Goal: Information Seeking & Learning: Learn about a topic

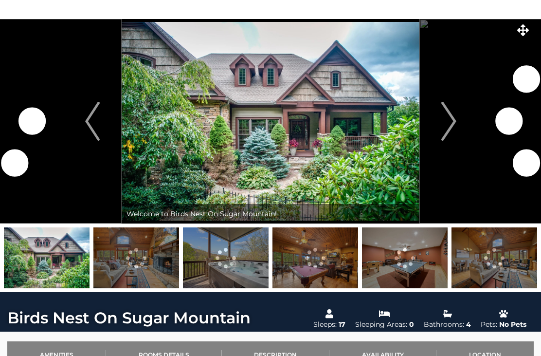
scroll to position [39, 0]
click at [452, 115] on img "Next" at bounding box center [448, 121] width 15 height 39
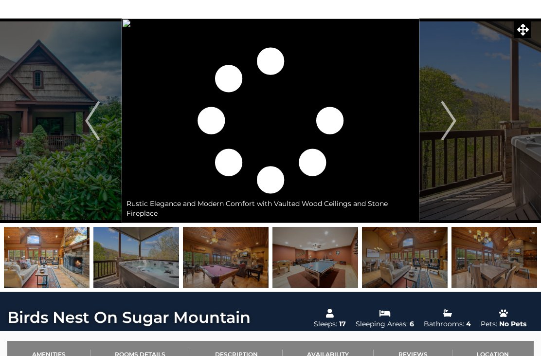
click at [455, 127] on img "Next" at bounding box center [448, 121] width 15 height 39
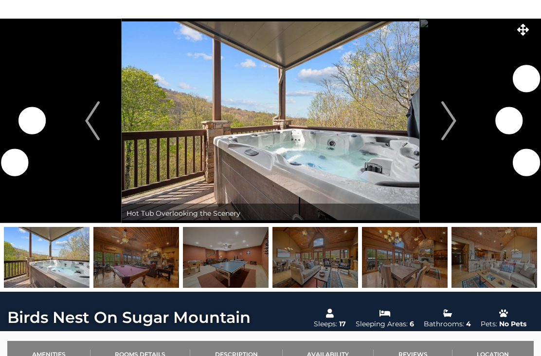
scroll to position [39, 0]
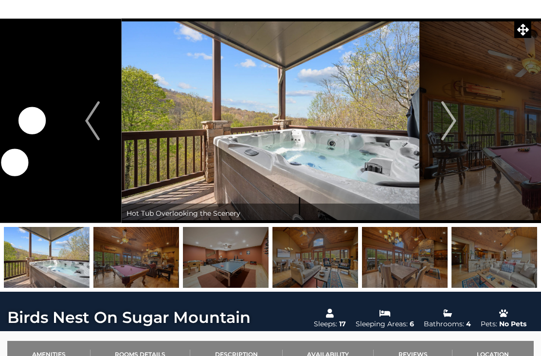
click at [453, 116] on img "Next" at bounding box center [448, 120] width 15 height 39
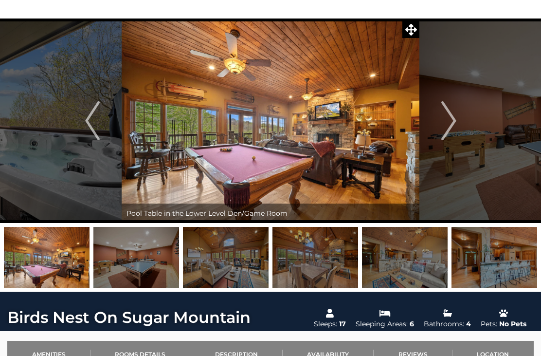
click at [453, 122] on img "Next" at bounding box center [448, 120] width 15 height 39
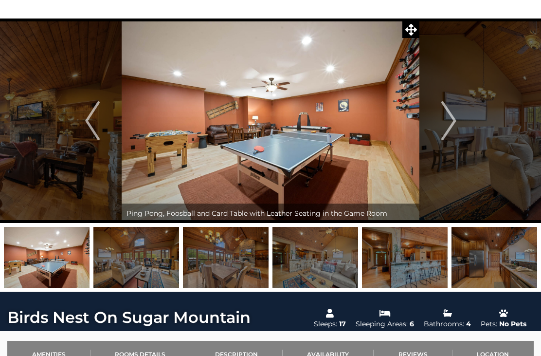
click at [455, 119] on img "Next" at bounding box center [448, 120] width 15 height 39
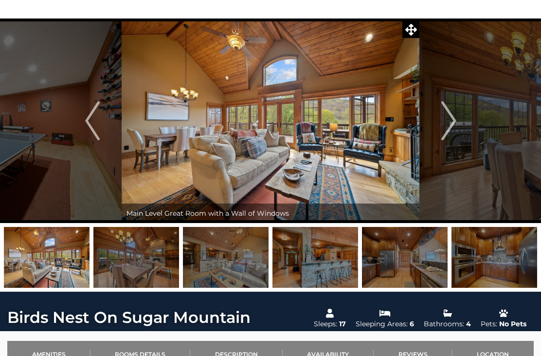
click at [447, 122] on img "Next" at bounding box center [448, 120] width 15 height 39
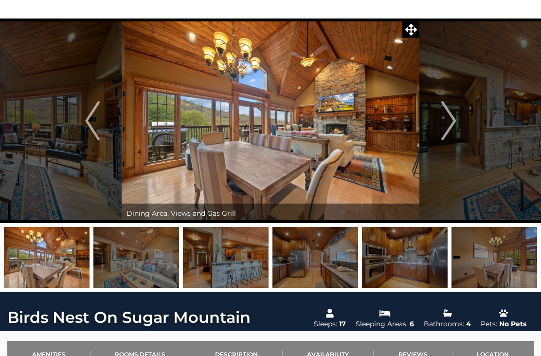
click at [453, 117] on img "Next" at bounding box center [448, 120] width 15 height 39
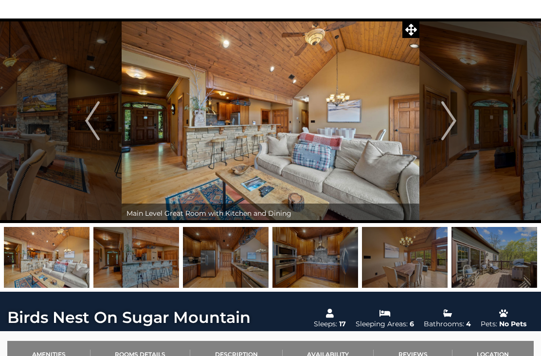
click at [455, 118] on img "Next" at bounding box center [448, 120] width 15 height 39
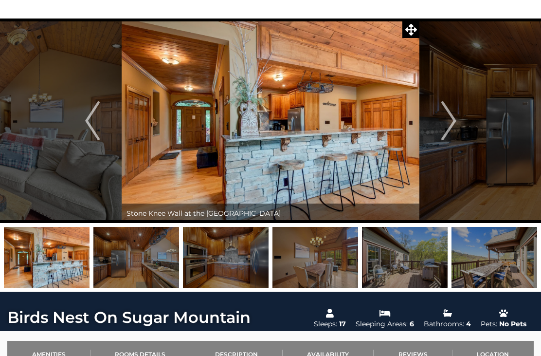
click at [451, 120] on img "Next" at bounding box center [448, 120] width 15 height 39
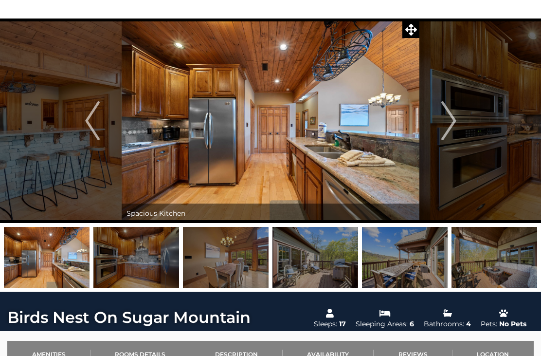
click at [442, 116] on img "Next" at bounding box center [448, 120] width 15 height 39
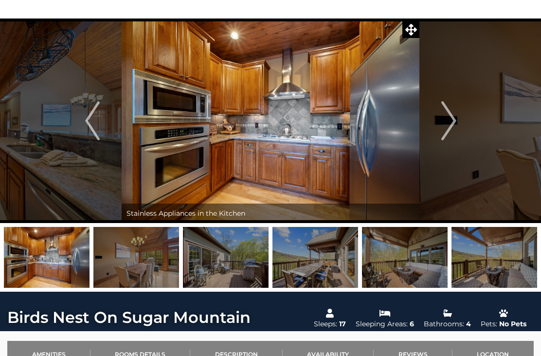
click at [449, 117] on img "Next" at bounding box center [448, 120] width 15 height 39
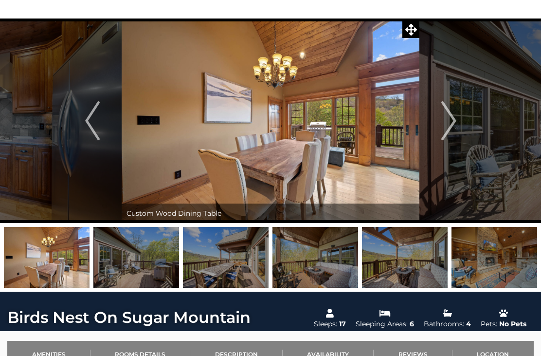
click at [451, 111] on img "Next" at bounding box center [448, 120] width 15 height 39
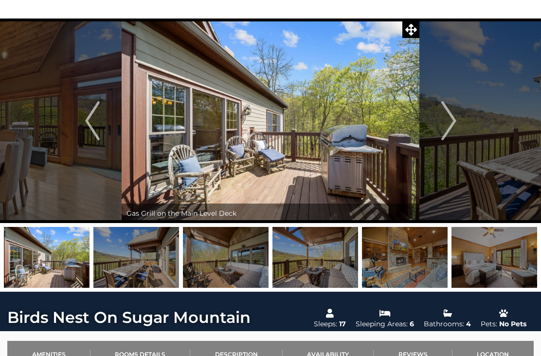
click at [444, 117] on img "Next" at bounding box center [448, 120] width 15 height 39
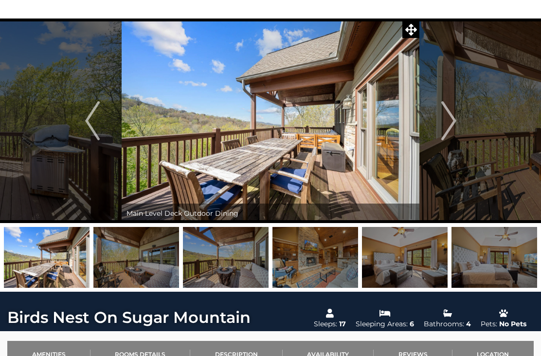
click at [449, 115] on img "Next" at bounding box center [448, 120] width 15 height 39
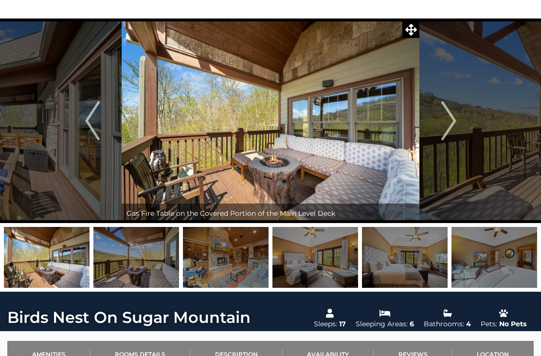
click at [451, 119] on img "Next" at bounding box center [448, 120] width 15 height 39
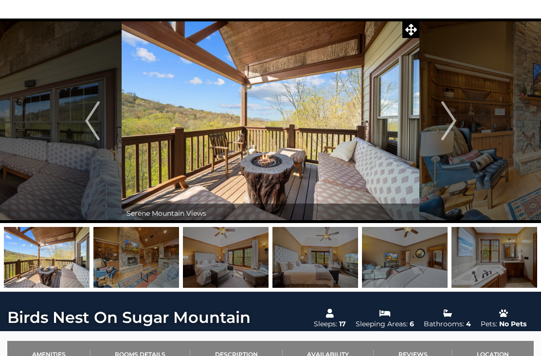
click at [450, 115] on img "Next" at bounding box center [448, 120] width 15 height 39
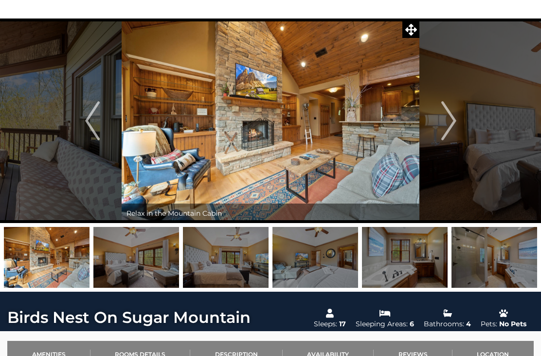
click at [450, 112] on img "Next" at bounding box center [448, 120] width 15 height 39
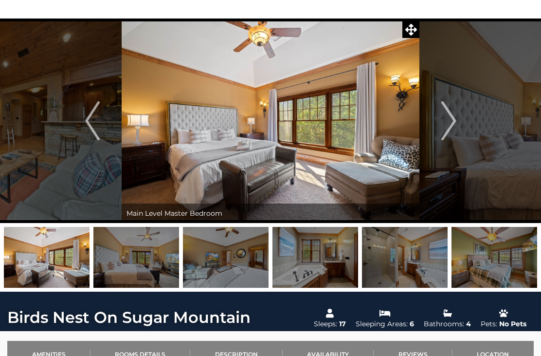
click at [450, 114] on img "Next" at bounding box center [448, 120] width 15 height 39
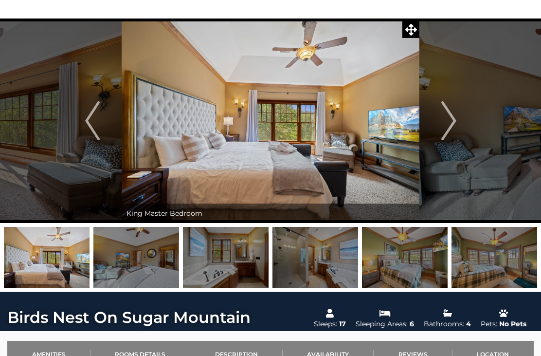
click at [452, 111] on img "Next" at bounding box center [448, 120] width 15 height 39
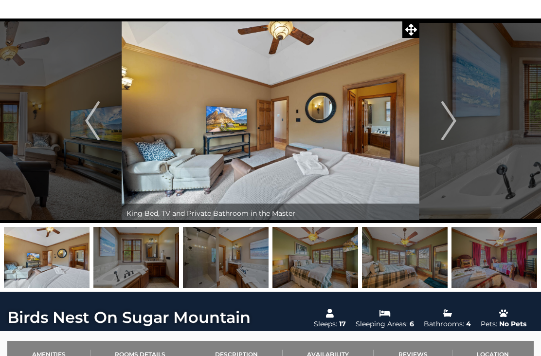
click at [447, 117] on img "Next" at bounding box center [448, 120] width 15 height 39
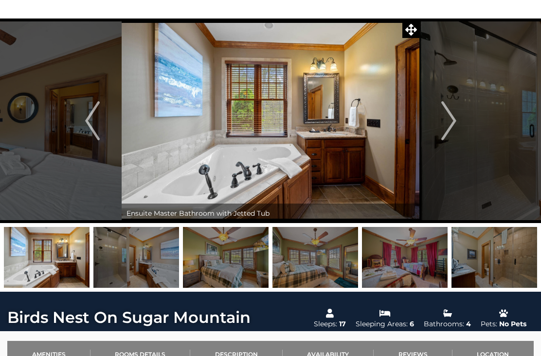
click at [449, 111] on img "Next" at bounding box center [448, 120] width 15 height 39
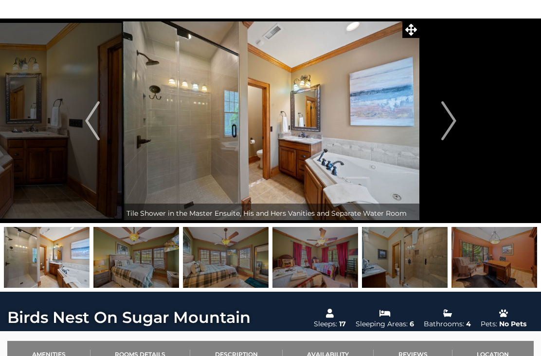
click at [452, 111] on img "Next" at bounding box center [448, 120] width 15 height 39
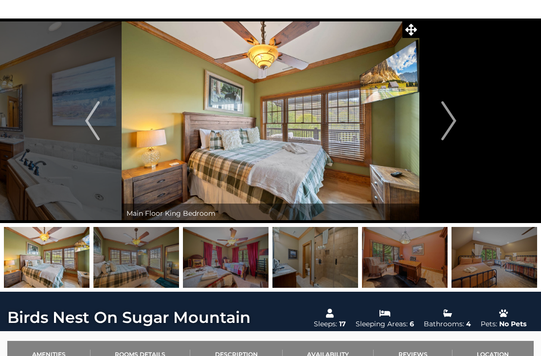
click at [449, 110] on img "Next" at bounding box center [448, 120] width 15 height 39
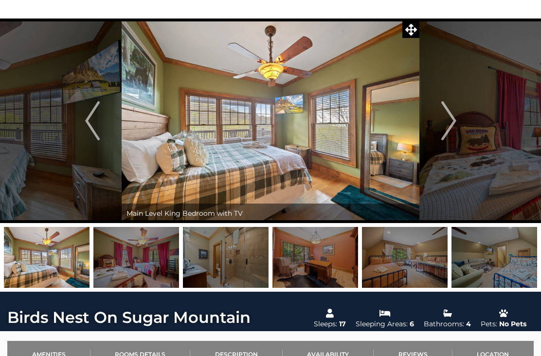
click at [451, 112] on img "Next" at bounding box center [448, 120] width 15 height 39
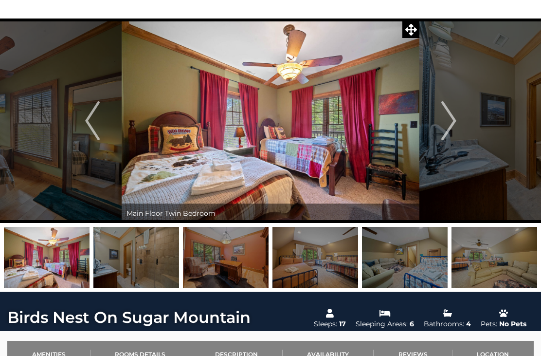
click at [455, 113] on img "Next" at bounding box center [448, 120] width 15 height 39
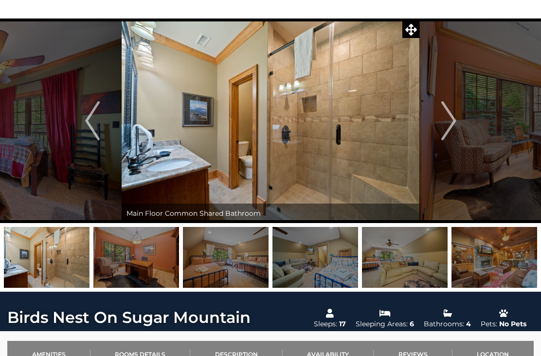
click at [450, 111] on img "Next" at bounding box center [448, 120] width 15 height 39
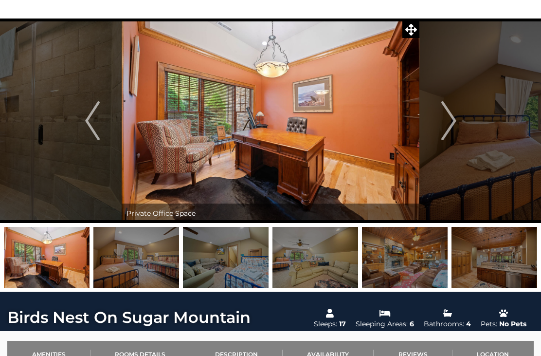
click at [449, 112] on img "Next" at bounding box center [448, 120] width 15 height 39
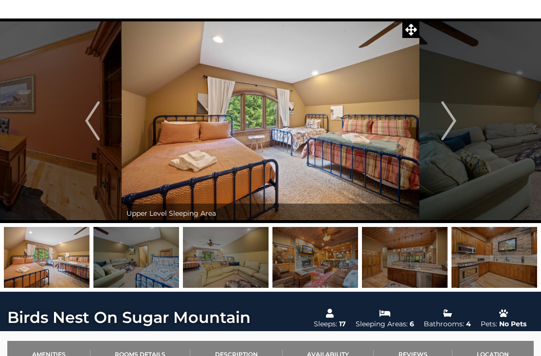
click at [448, 107] on img "Next" at bounding box center [448, 120] width 15 height 39
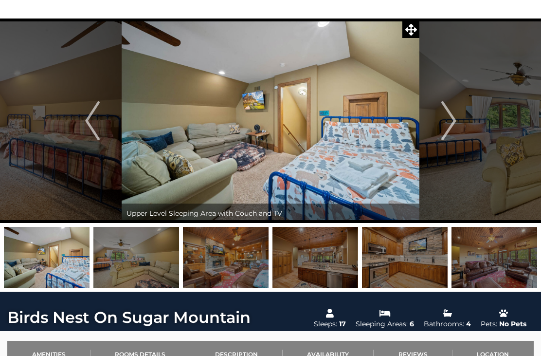
click at [454, 107] on img "Next" at bounding box center [448, 120] width 15 height 39
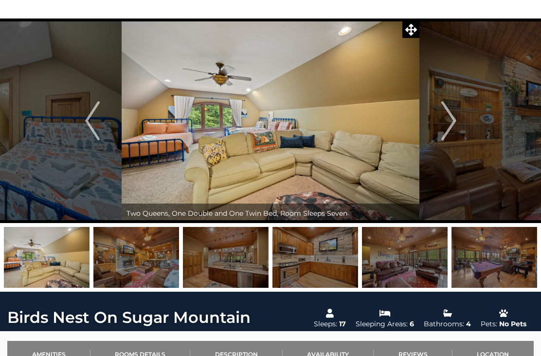
click at [448, 110] on img "Next" at bounding box center [448, 120] width 15 height 39
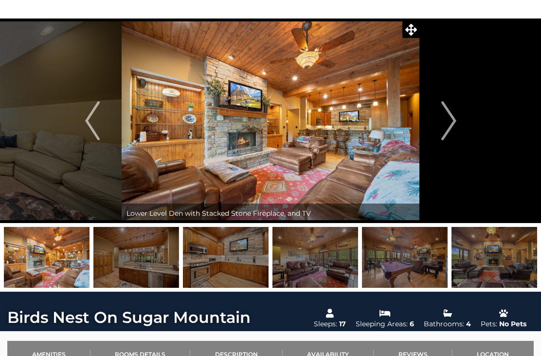
click at [447, 112] on img "Next" at bounding box center [448, 120] width 15 height 39
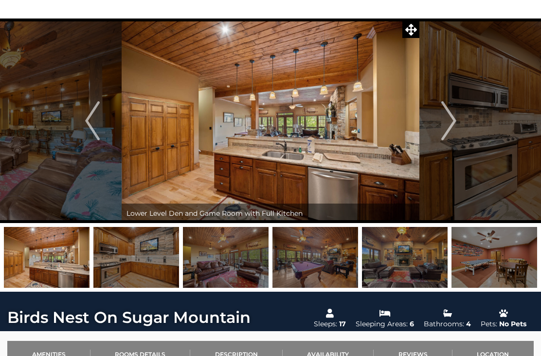
click at [445, 124] on img "Next" at bounding box center [448, 120] width 15 height 39
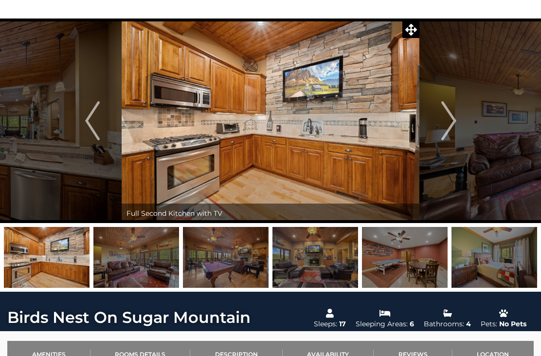
click at [452, 109] on img "Next" at bounding box center [448, 120] width 15 height 39
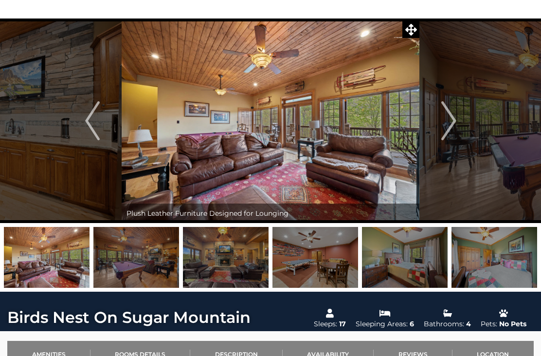
click at [448, 116] on img "Next" at bounding box center [448, 120] width 15 height 39
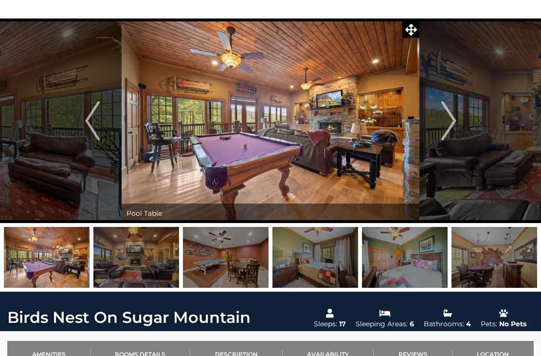
click at [449, 116] on img "Next" at bounding box center [448, 120] width 15 height 39
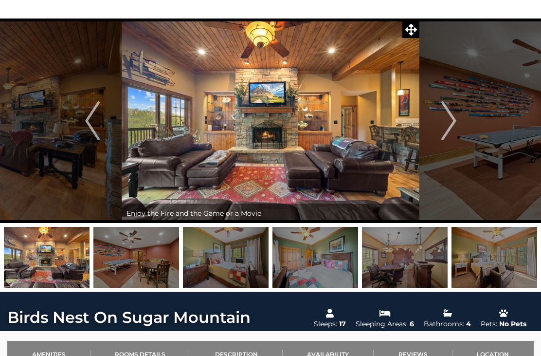
click at [451, 114] on img "Next" at bounding box center [448, 120] width 15 height 39
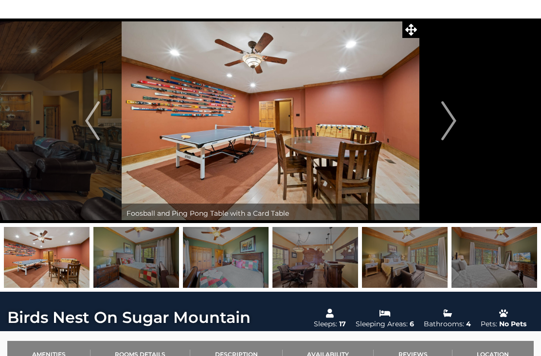
click at [449, 111] on img "Next" at bounding box center [448, 120] width 15 height 39
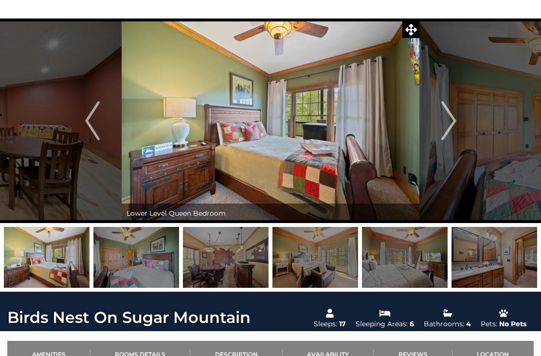
click at [452, 112] on img "Next" at bounding box center [448, 120] width 15 height 39
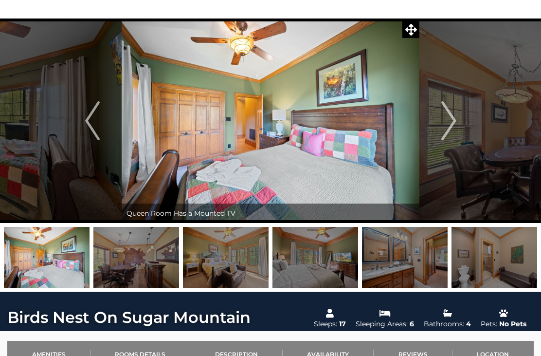
click at [449, 118] on img "Next" at bounding box center [448, 120] width 15 height 39
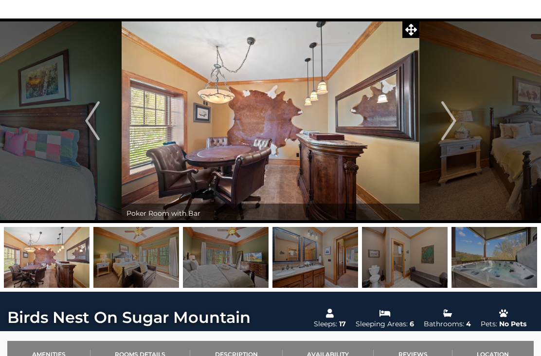
click at [451, 115] on img "Next" at bounding box center [448, 120] width 15 height 39
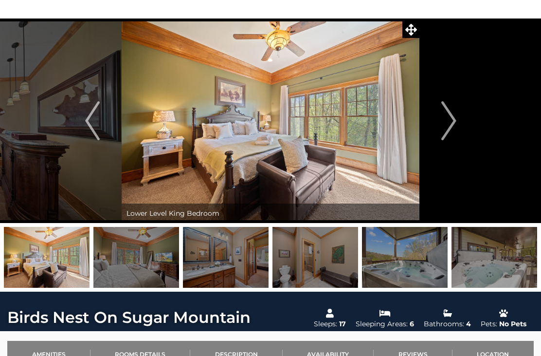
click at [450, 116] on img "Next" at bounding box center [448, 120] width 15 height 39
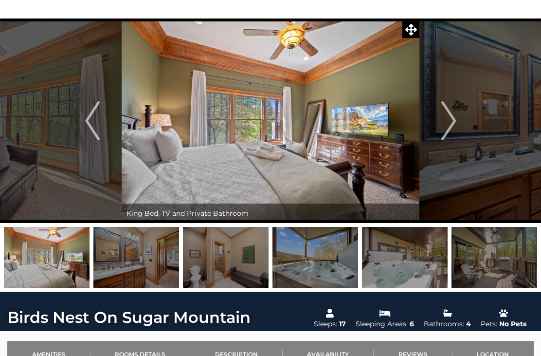
click at [453, 113] on img "Next" at bounding box center [448, 120] width 15 height 39
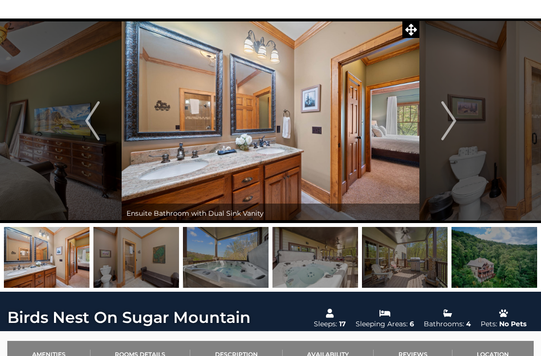
click at [451, 111] on img "Next" at bounding box center [448, 120] width 15 height 39
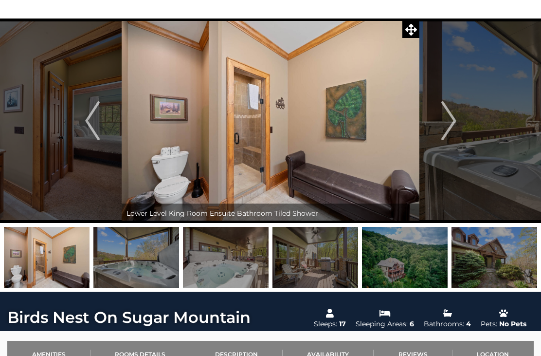
click at [451, 114] on img "Next" at bounding box center [448, 120] width 15 height 39
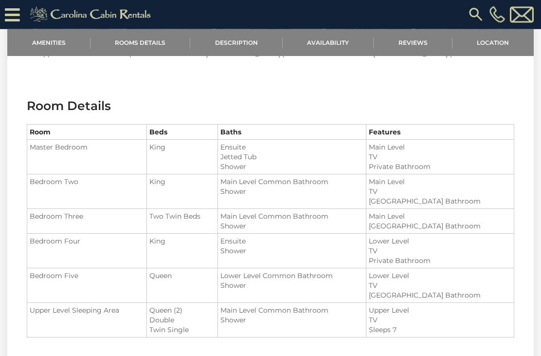
scroll to position [720, 0]
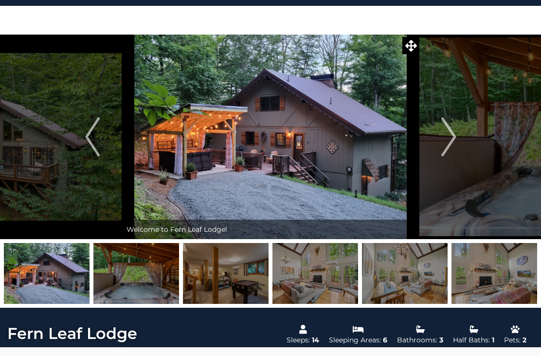
scroll to position [6, 0]
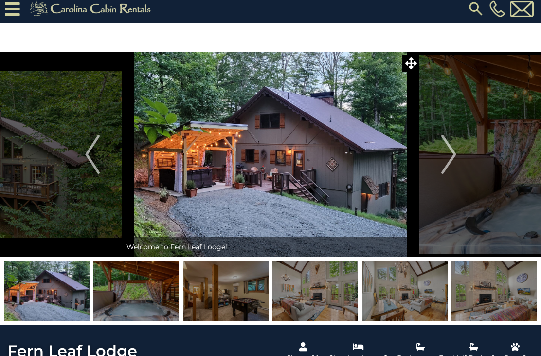
click at [446, 139] on img "Next" at bounding box center [448, 154] width 15 height 39
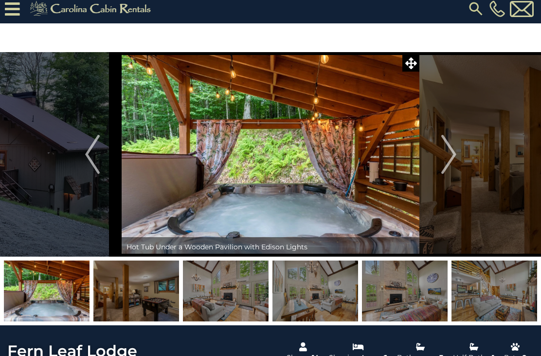
click at [456, 141] on button "Next" at bounding box center [448, 154] width 59 height 204
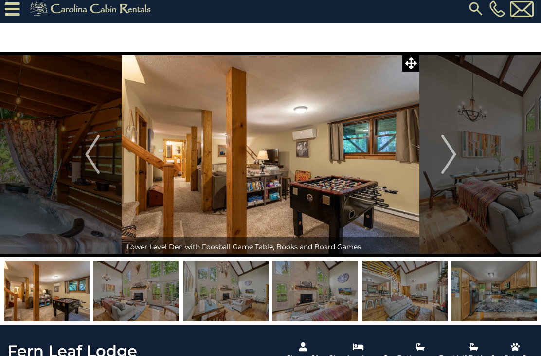
click at [450, 143] on img "Next" at bounding box center [448, 154] width 15 height 39
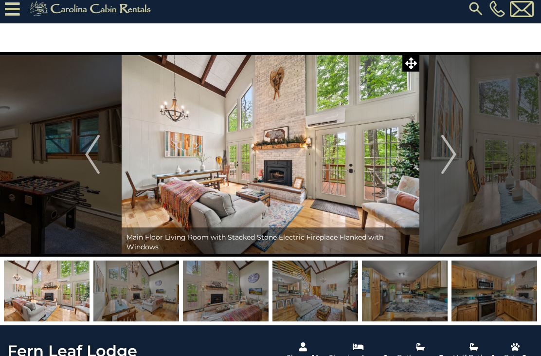
click at [445, 141] on img "Next" at bounding box center [448, 154] width 15 height 39
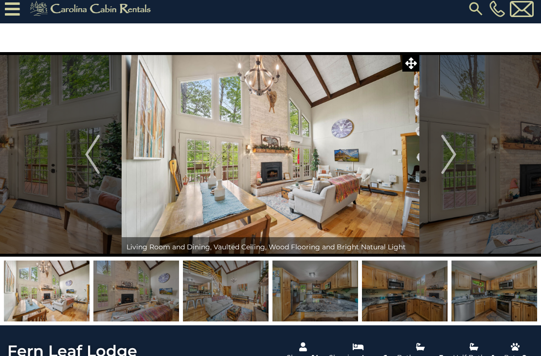
click at [448, 144] on img "Next" at bounding box center [448, 154] width 15 height 39
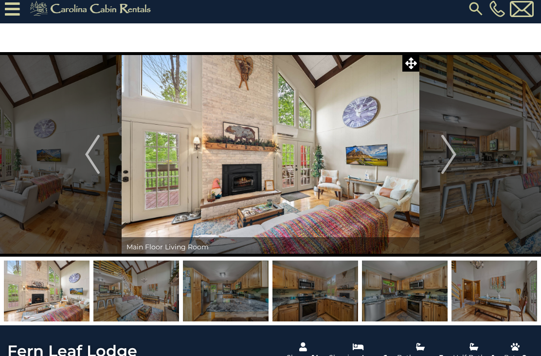
click at [446, 147] on img "Next" at bounding box center [448, 154] width 15 height 39
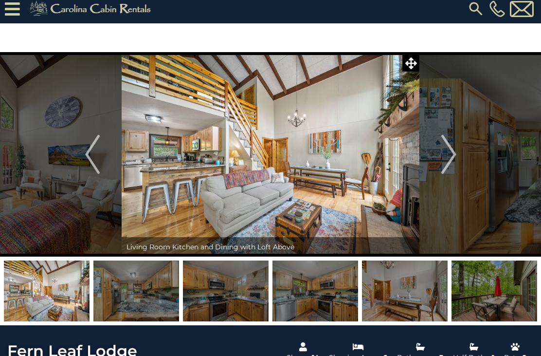
click at [447, 140] on img "Next" at bounding box center [448, 154] width 15 height 39
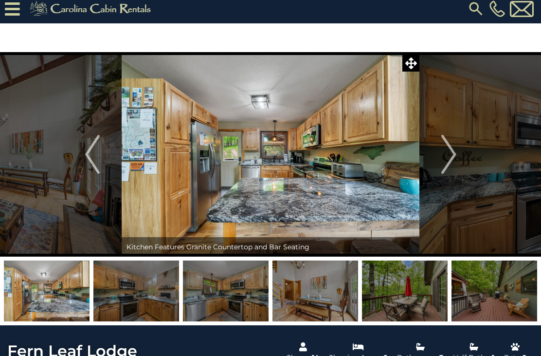
click at [444, 144] on img "Next" at bounding box center [448, 154] width 15 height 39
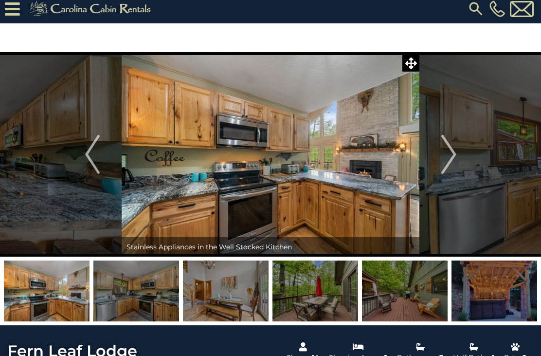
click at [438, 146] on button "Next" at bounding box center [448, 154] width 59 height 204
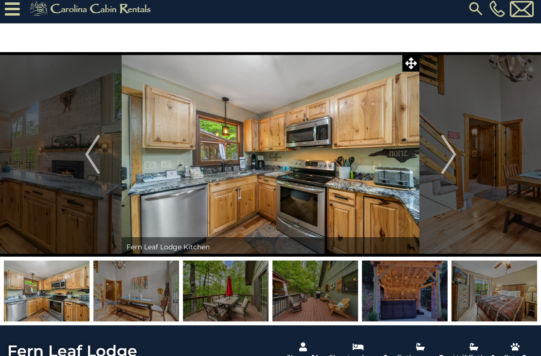
click at [441, 139] on img "Next" at bounding box center [448, 154] width 15 height 39
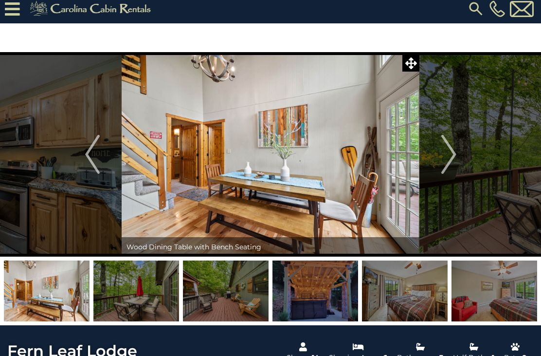
click at [438, 141] on button "Next" at bounding box center [448, 154] width 59 height 204
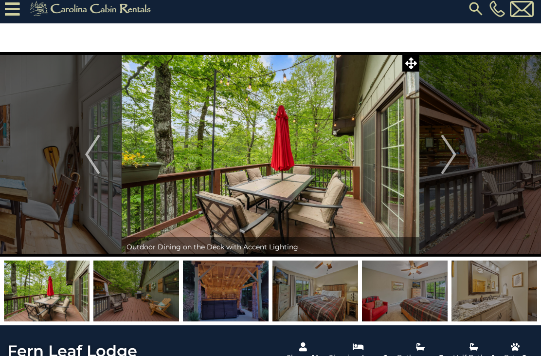
click at [445, 136] on img "Next" at bounding box center [448, 154] width 15 height 39
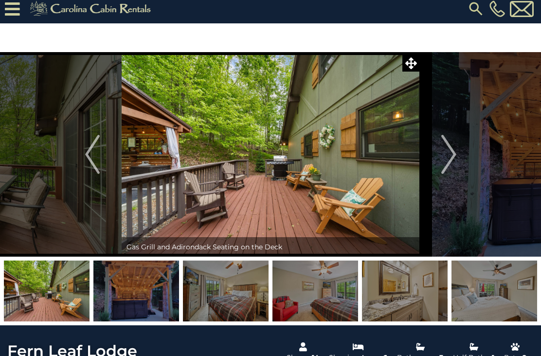
click at [444, 144] on img "Next" at bounding box center [448, 154] width 15 height 39
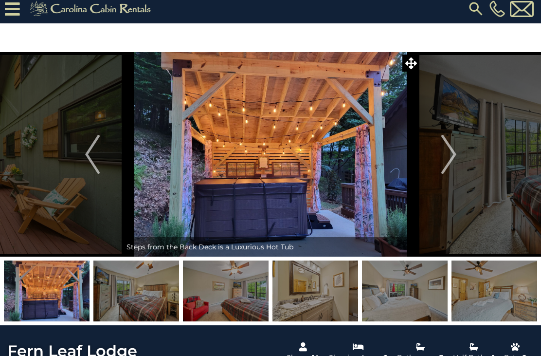
click at [446, 142] on img "Next" at bounding box center [448, 154] width 15 height 39
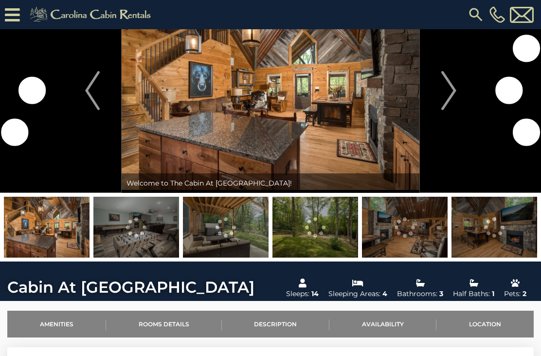
scroll to position [32, 0]
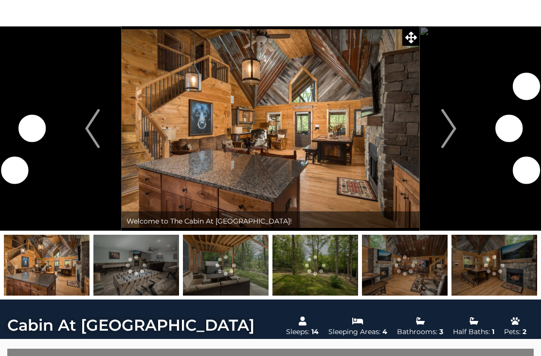
click at [455, 122] on img "Next" at bounding box center [448, 128] width 15 height 39
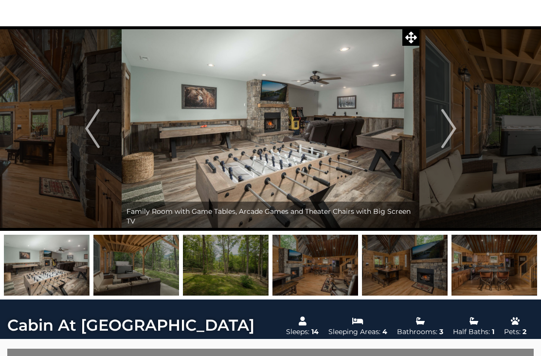
click at [456, 117] on button "Next" at bounding box center [448, 128] width 59 height 204
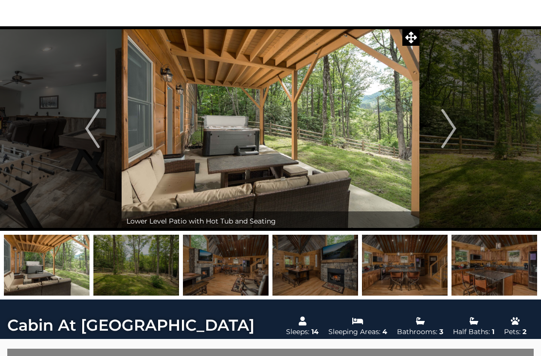
click at [450, 117] on img "Next" at bounding box center [448, 128] width 15 height 39
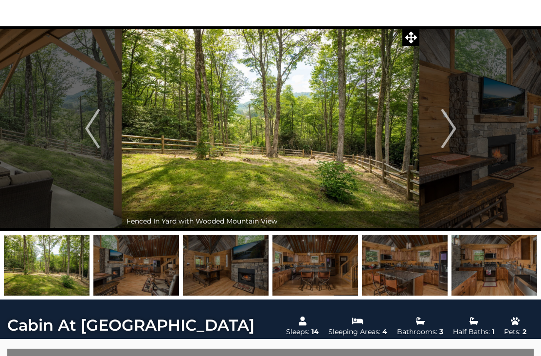
click at [446, 127] on img "Next" at bounding box center [448, 128] width 15 height 39
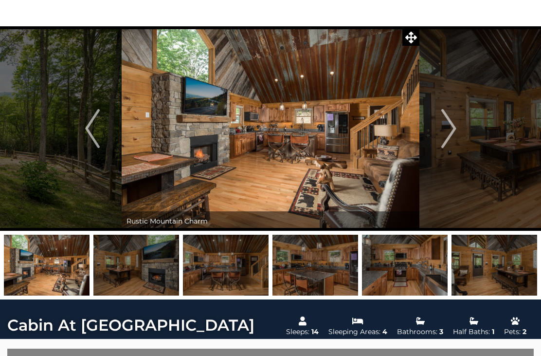
click at [446, 120] on img "Next" at bounding box center [448, 128] width 15 height 39
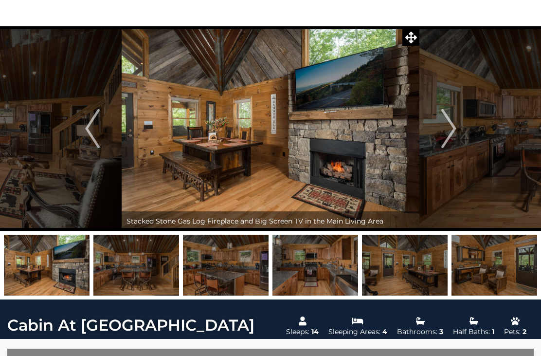
click at [453, 118] on img "Next" at bounding box center [448, 128] width 15 height 39
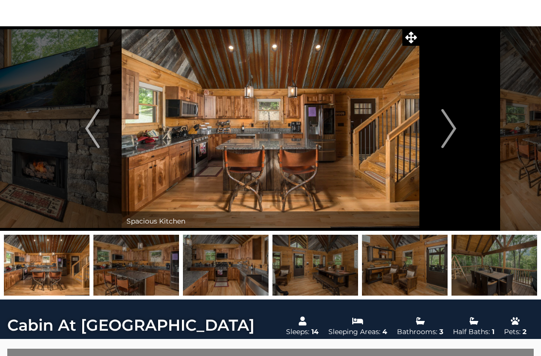
click at [455, 116] on img "Next" at bounding box center [448, 128] width 15 height 39
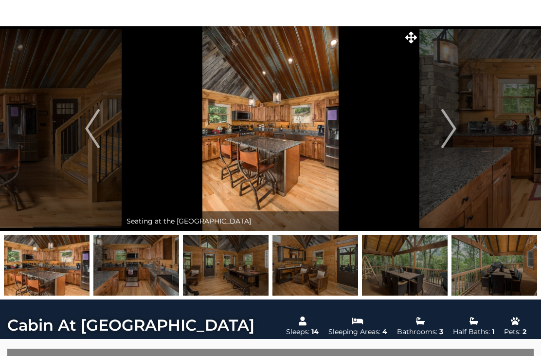
click at [454, 116] on img "Next" at bounding box center [448, 128] width 15 height 39
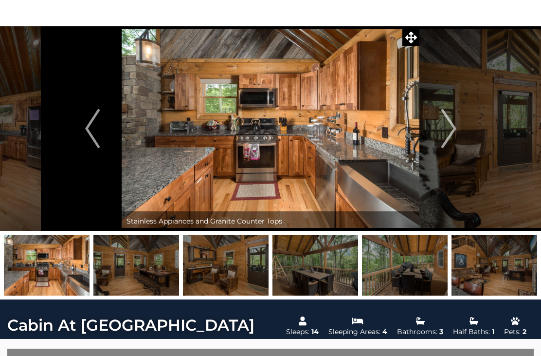
click at [451, 117] on img "Next" at bounding box center [448, 128] width 15 height 39
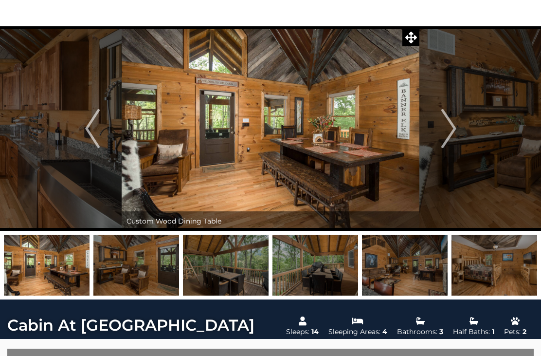
click at [449, 117] on img "Next" at bounding box center [448, 128] width 15 height 39
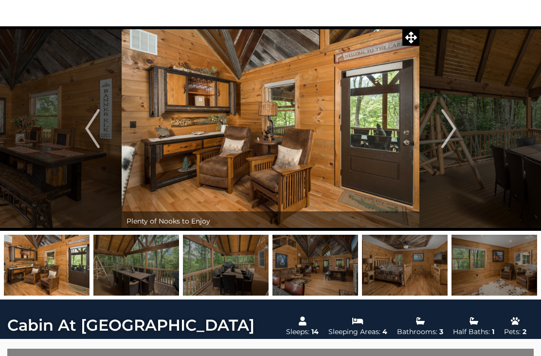
click at [446, 120] on img "Next" at bounding box center [448, 128] width 15 height 39
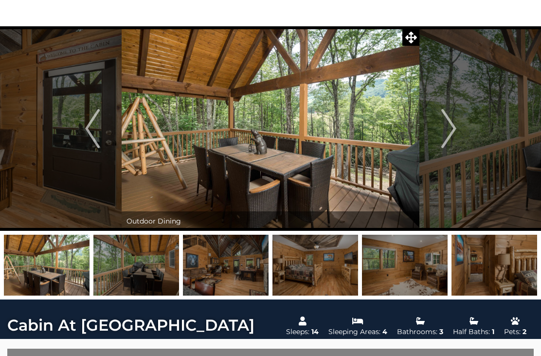
click at [450, 118] on img "Next" at bounding box center [448, 128] width 15 height 39
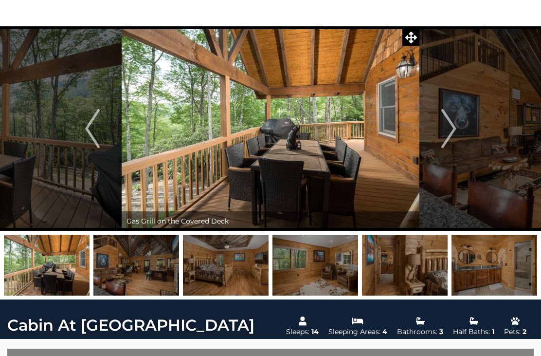
click at [452, 117] on img "Next" at bounding box center [448, 128] width 15 height 39
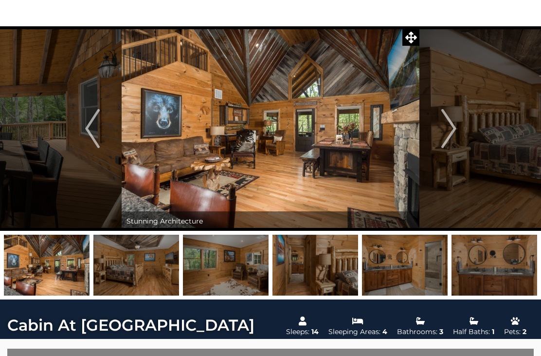
click at [447, 117] on img "Next" at bounding box center [448, 128] width 15 height 39
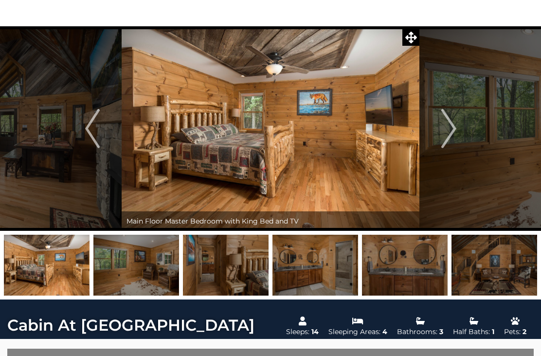
click at [442, 119] on img "Next" at bounding box center [448, 128] width 15 height 39
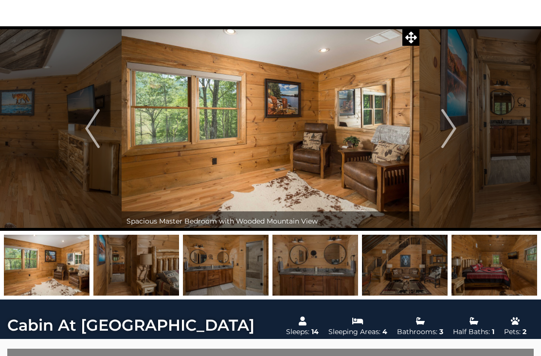
click at [444, 124] on img "Next" at bounding box center [448, 128] width 15 height 39
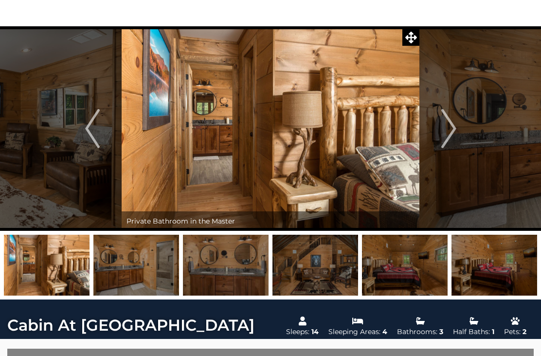
click at [454, 105] on button "Next" at bounding box center [448, 128] width 59 height 204
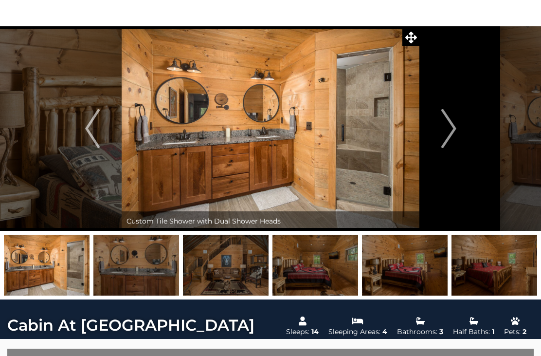
click at [451, 129] on img "Next" at bounding box center [448, 128] width 15 height 39
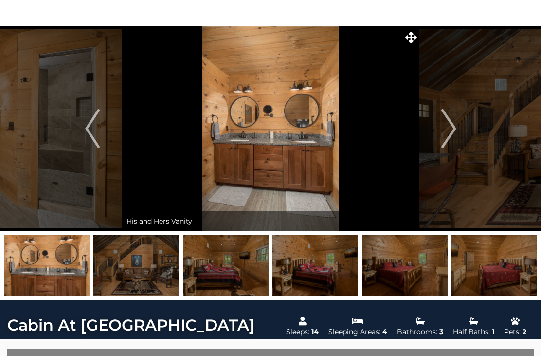
click at [446, 122] on img "Next" at bounding box center [448, 128] width 15 height 39
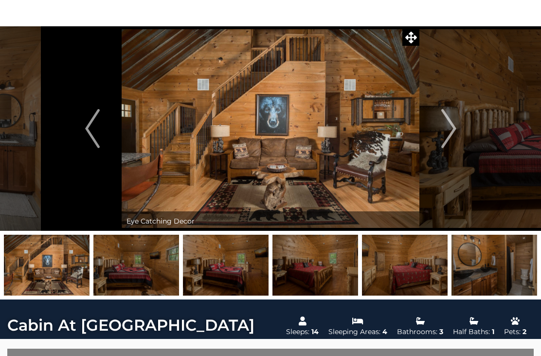
click at [445, 121] on img "Next" at bounding box center [448, 128] width 15 height 39
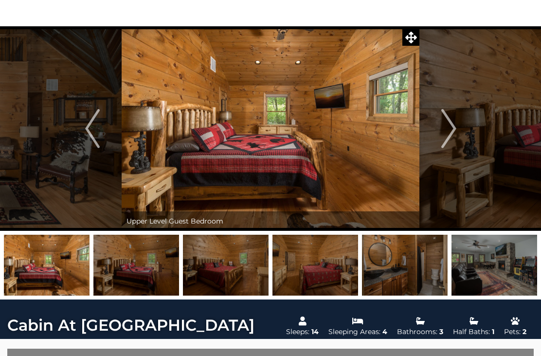
click at [450, 125] on img "Next" at bounding box center [448, 128] width 15 height 39
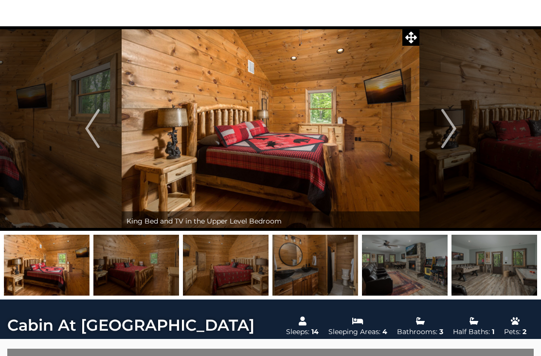
click at [458, 117] on button "Next" at bounding box center [448, 128] width 59 height 204
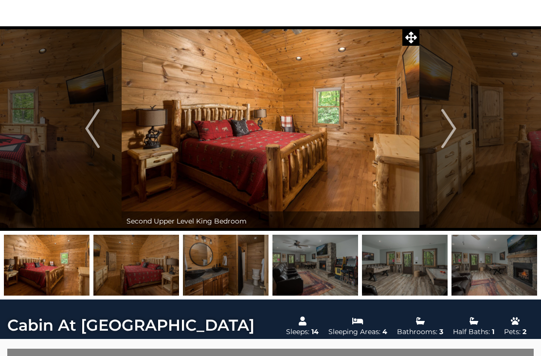
click at [450, 123] on img "Next" at bounding box center [448, 128] width 15 height 39
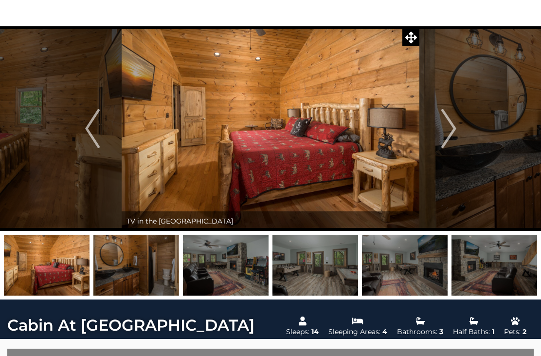
click at [452, 115] on img "Next" at bounding box center [448, 128] width 15 height 39
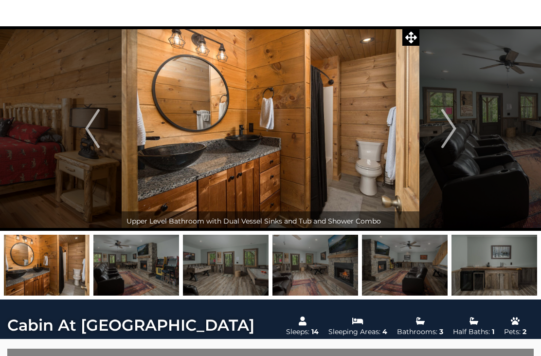
click at [462, 127] on button "Next" at bounding box center [448, 128] width 59 height 204
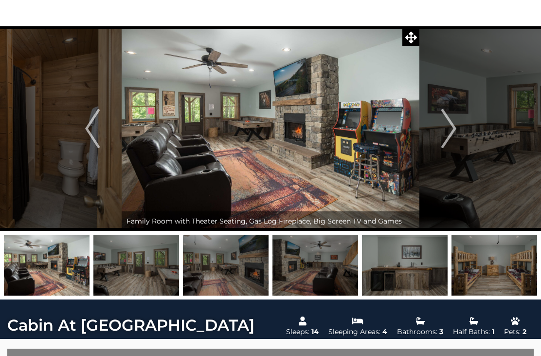
click at [456, 123] on button "Next" at bounding box center [448, 128] width 59 height 204
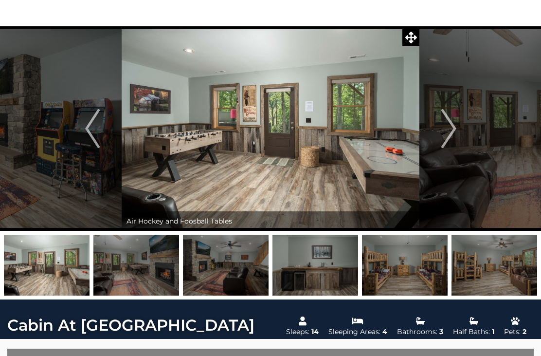
click at [456, 118] on img "Next" at bounding box center [448, 128] width 15 height 39
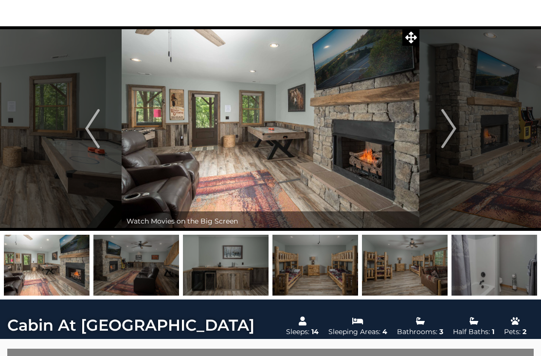
click at [458, 121] on button "Next" at bounding box center [448, 128] width 59 height 204
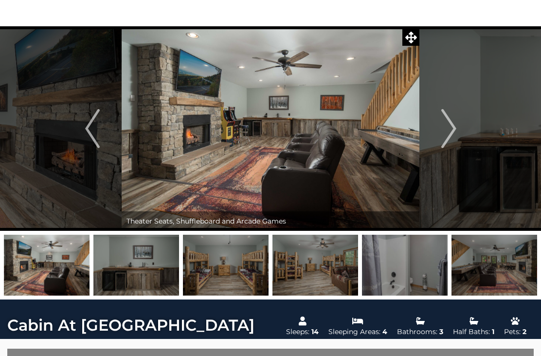
click at [456, 116] on img "Next" at bounding box center [448, 128] width 15 height 39
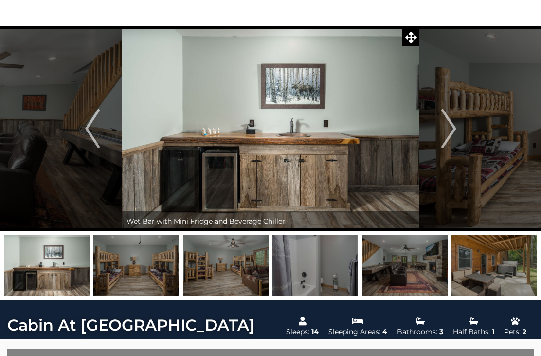
click at [459, 117] on button "Next" at bounding box center [448, 128] width 59 height 204
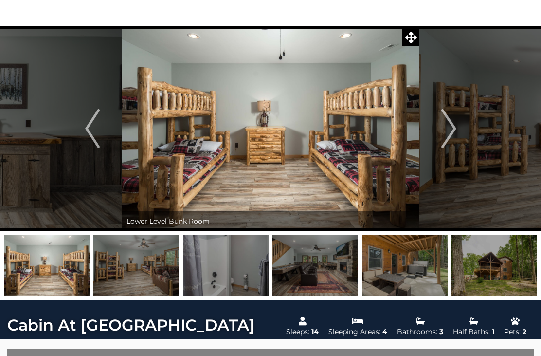
click at [453, 119] on img "Next" at bounding box center [448, 128] width 15 height 39
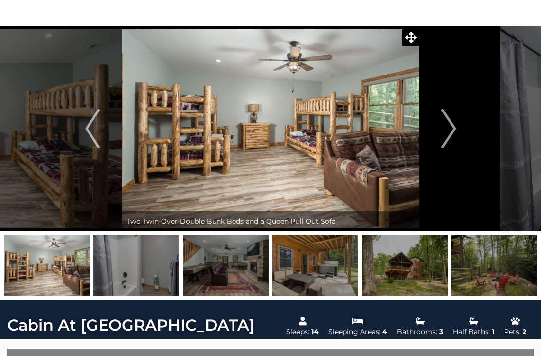
click at [450, 124] on img "Next" at bounding box center [448, 128] width 15 height 39
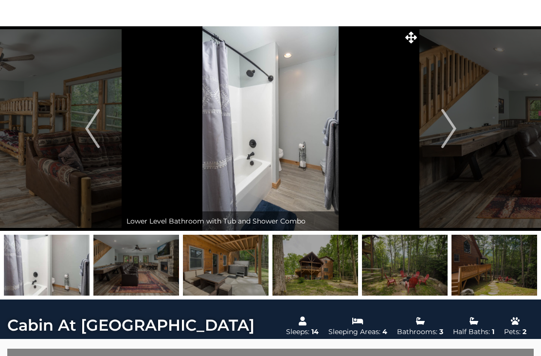
click at [450, 124] on img "Next" at bounding box center [448, 128] width 15 height 39
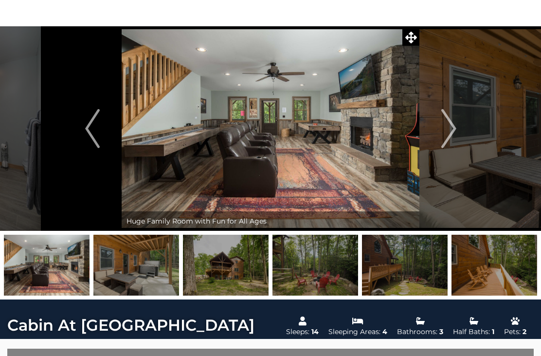
click at [450, 127] on img "Next" at bounding box center [448, 128] width 15 height 39
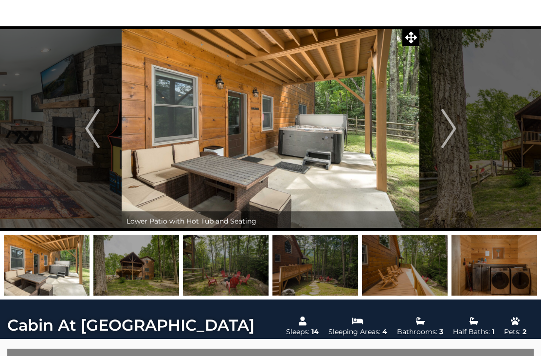
click at [453, 126] on img "Next" at bounding box center [448, 128] width 15 height 39
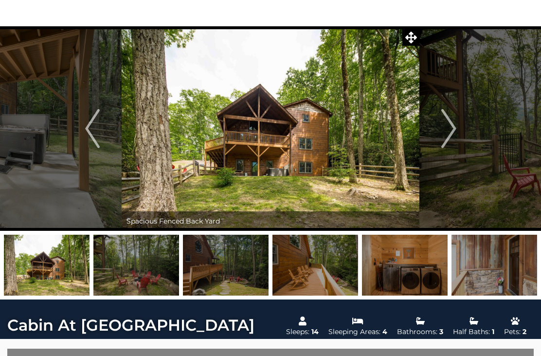
click at [452, 124] on img "Next" at bounding box center [448, 128] width 15 height 39
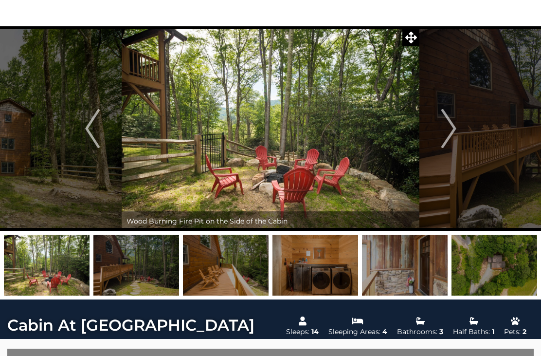
click at [455, 129] on img "Next" at bounding box center [448, 128] width 15 height 39
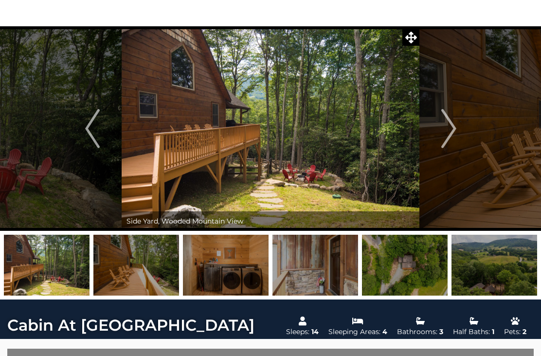
click at [454, 125] on img "Next" at bounding box center [448, 128] width 15 height 39
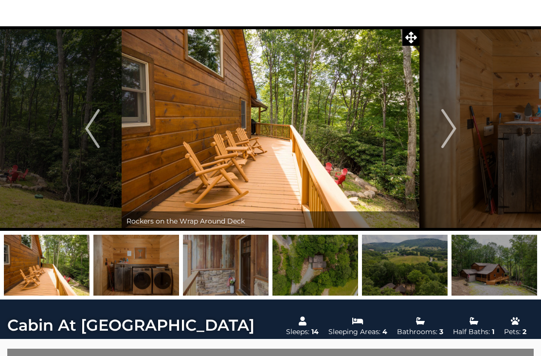
click at [455, 124] on img "Next" at bounding box center [448, 128] width 15 height 39
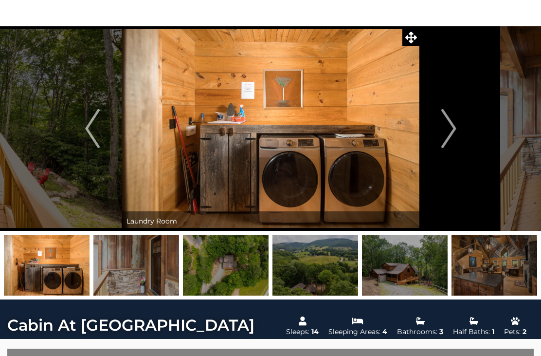
click at [450, 120] on img "Next" at bounding box center [448, 128] width 15 height 39
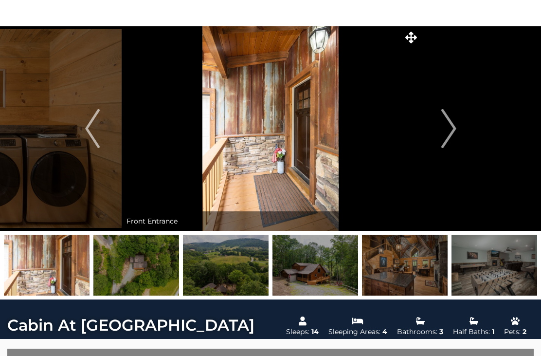
click at [450, 124] on img "Next" at bounding box center [448, 128] width 15 height 39
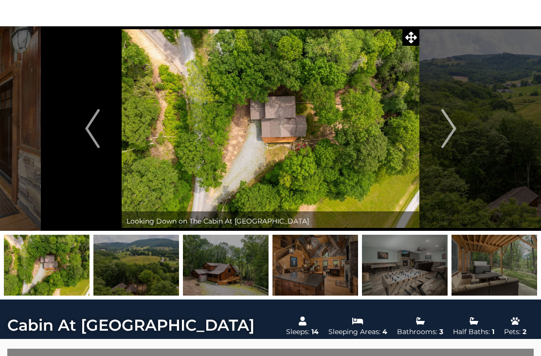
click at [452, 126] on img "Next" at bounding box center [448, 128] width 15 height 39
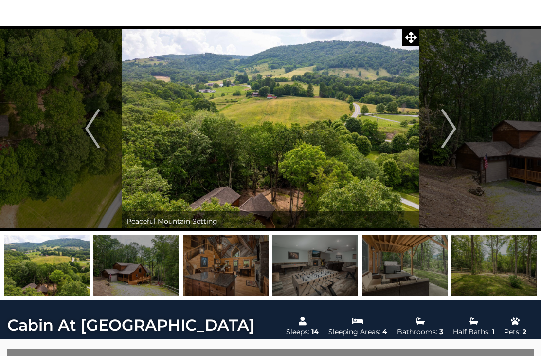
click at [100, 158] on button "Previous" at bounding box center [92, 128] width 59 height 204
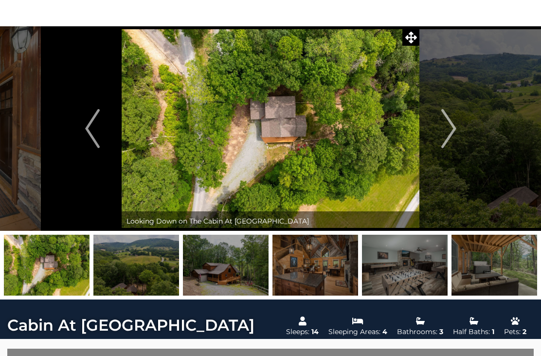
click at [447, 126] on img "Next" at bounding box center [448, 128] width 15 height 39
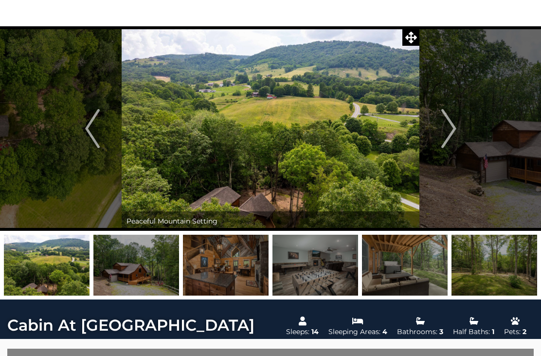
click at [446, 129] on img "Next" at bounding box center [448, 128] width 15 height 39
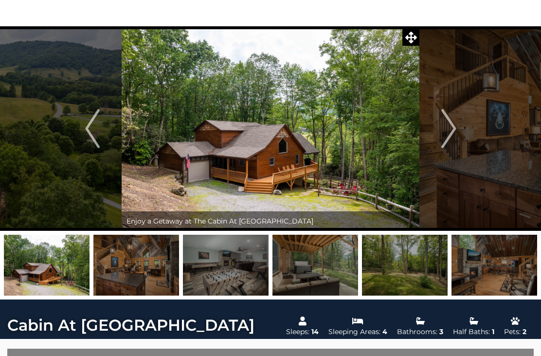
click at [447, 134] on img "Next" at bounding box center [448, 128] width 15 height 39
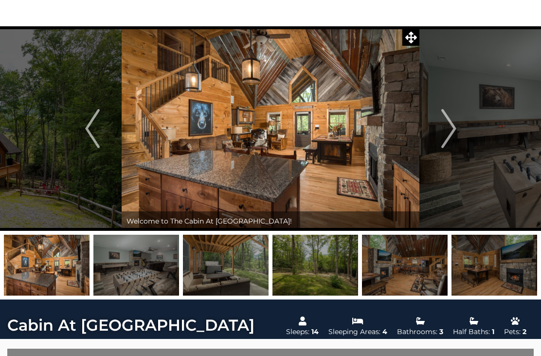
click at [455, 120] on img "Next" at bounding box center [448, 128] width 15 height 39
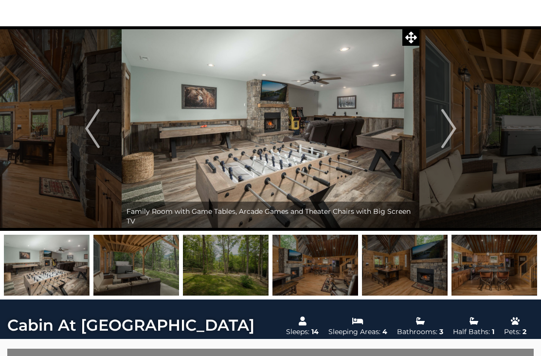
click at [451, 124] on img "Next" at bounding box center [448, 128] width 15 height 39
